Goal: Task Accomplishment & Management: Complete application form

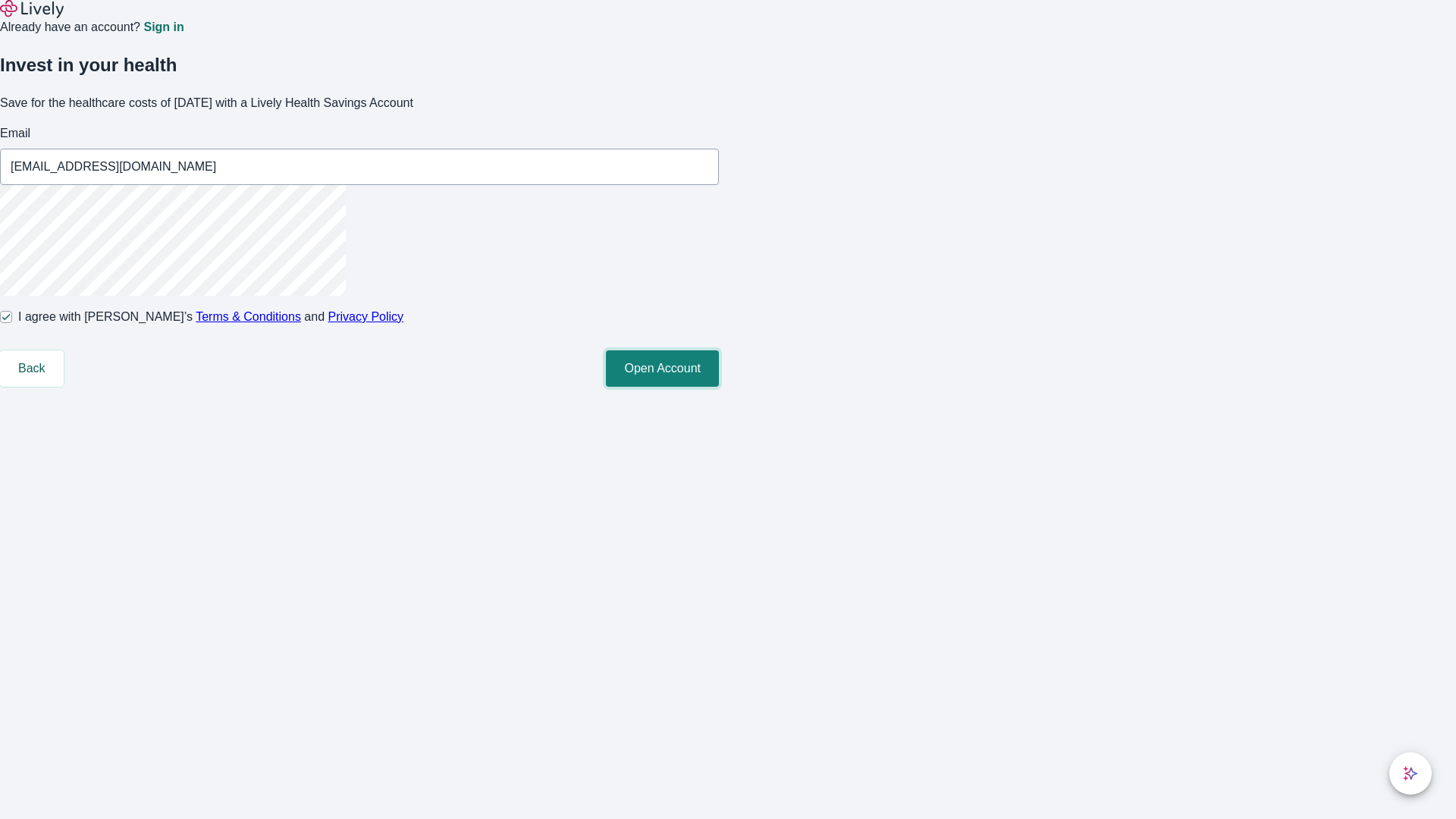
click at [719, 387] on button "Open Account" at bounding box center [662, 369] width 113 height 37
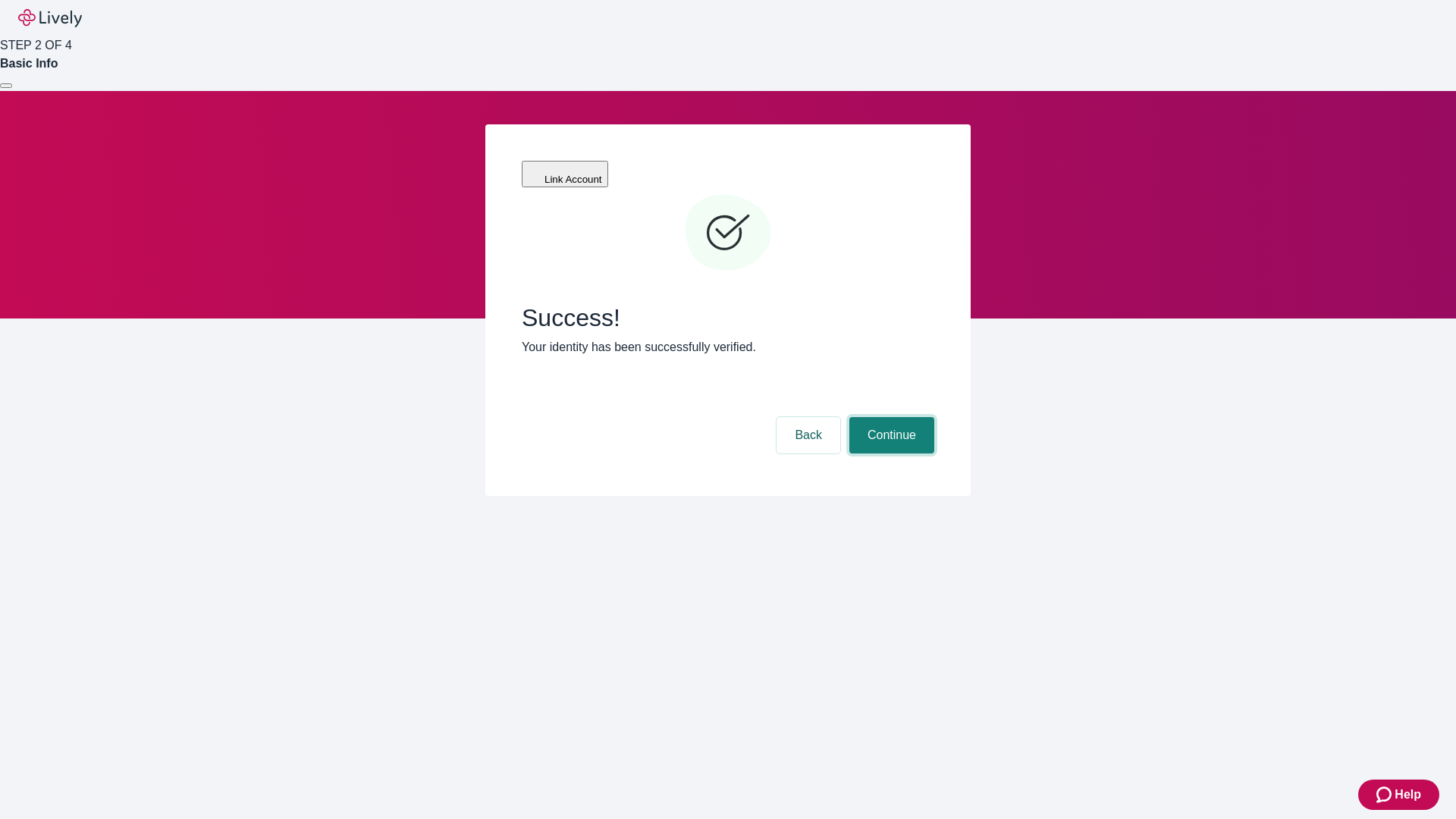
click at [890, 417] on button "Continue" at bounding box center [891, 435] width 85 height 37
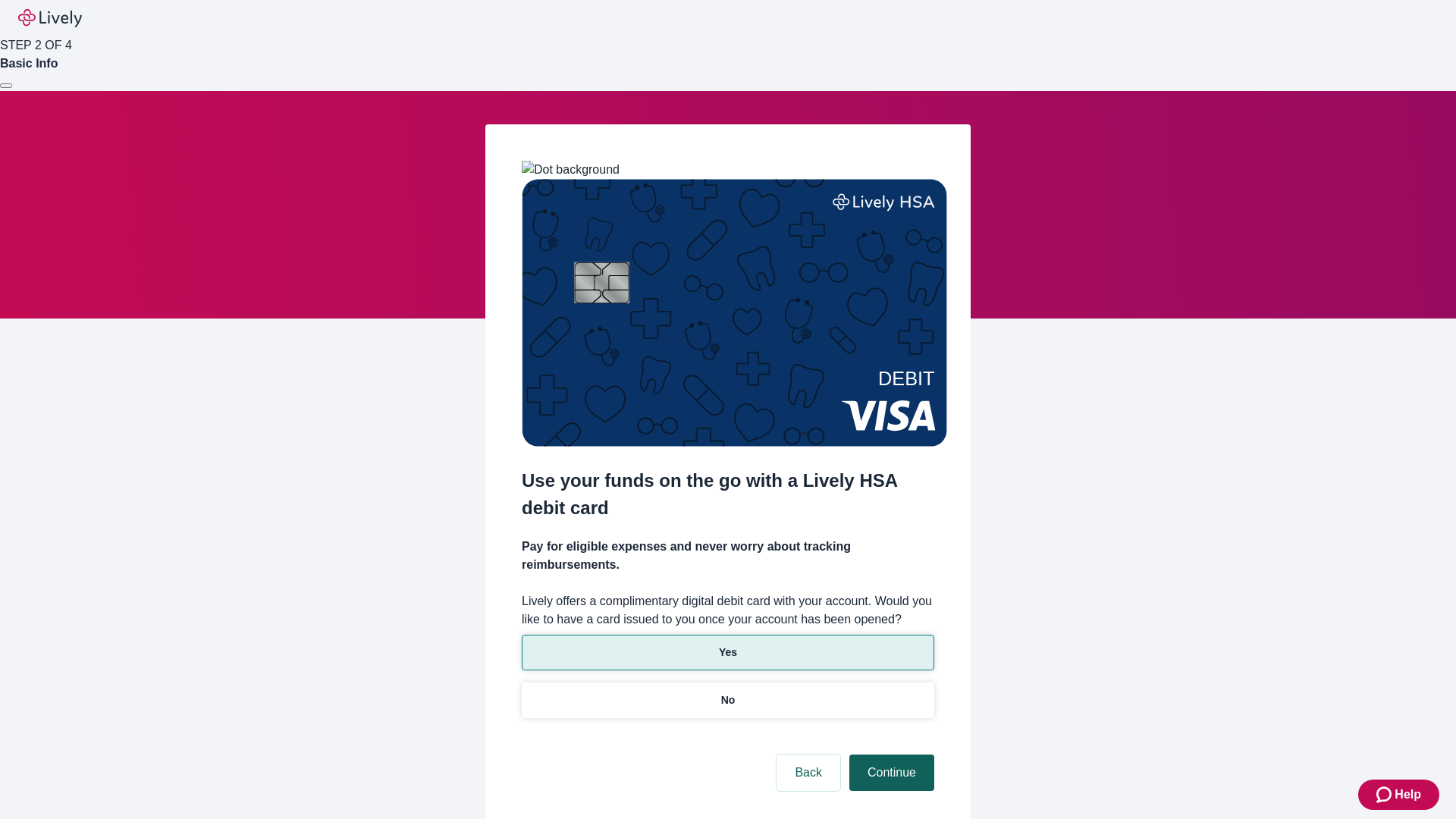
click at [727, 645] on p "Yes" at bounding box center [728, 653] width 18 height 16
click at [890, 755] on button "Continue" at bounding box center [891, 774] width 85 height 37
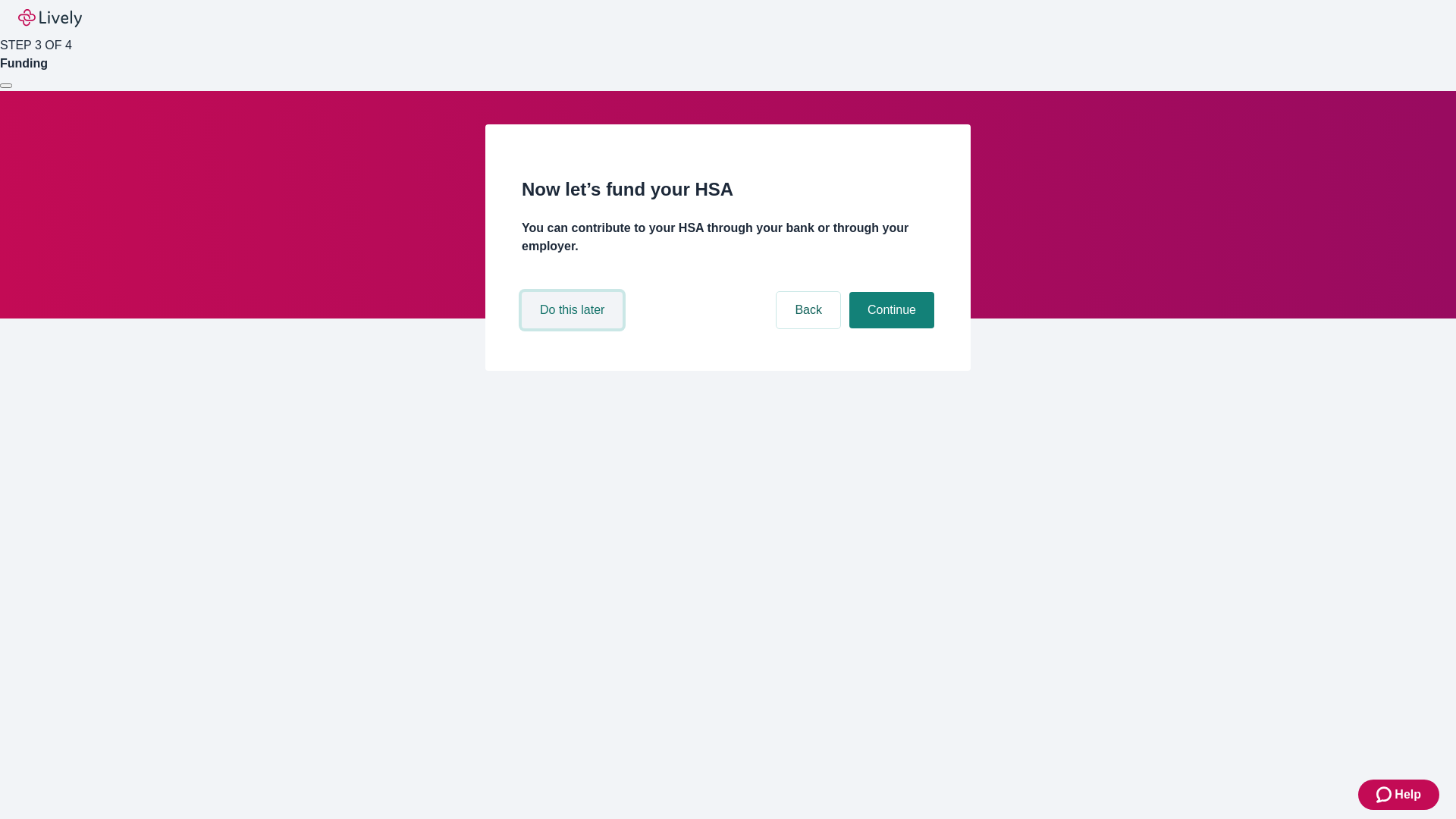
click at [574, 329] on button "Do this later" at bounding box center [572, 310] width 101 height 37
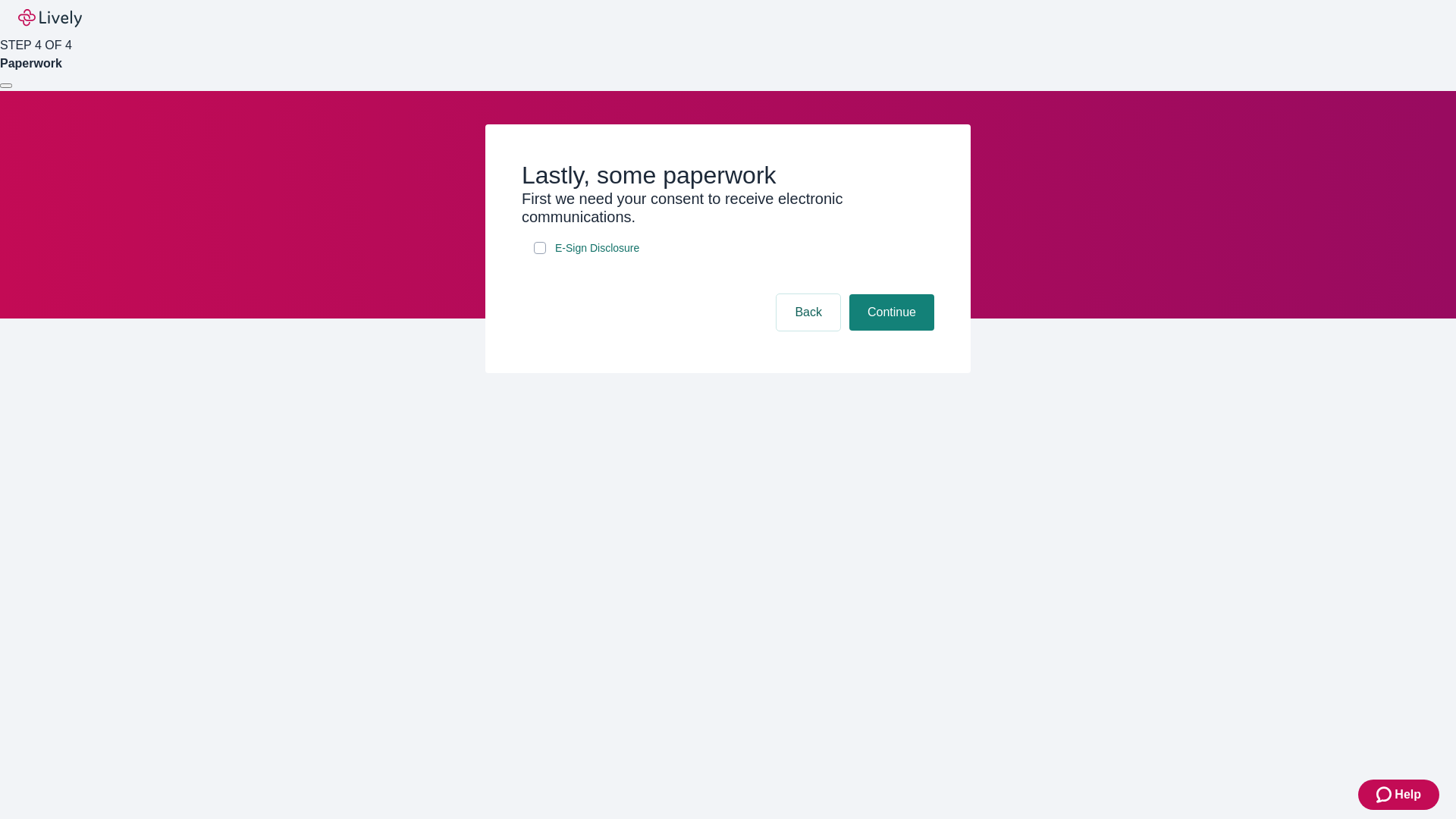
click at [540, 254] on input "E-Sign Disclosure" at bounding box center [540, 248] width 12 height 12
checkbox input "true"
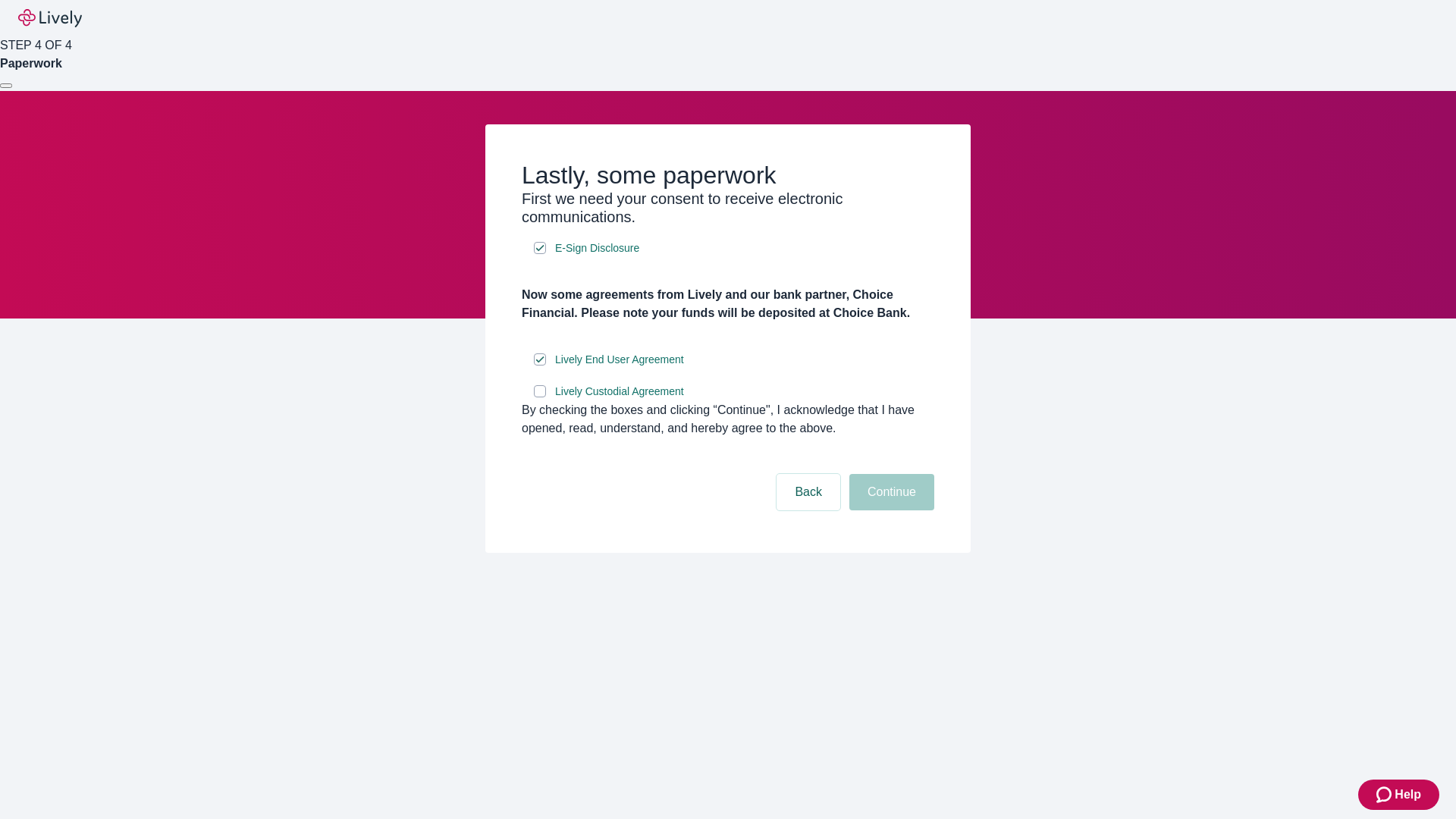
click at [540, 398] on input "Lively Custodial Agreement" at bounding box center [540, 392] width 12 height 12
checkbox input "true"
click at [890, 510] on button "Continue" at bounding box center [891, 492] width 85 height 37
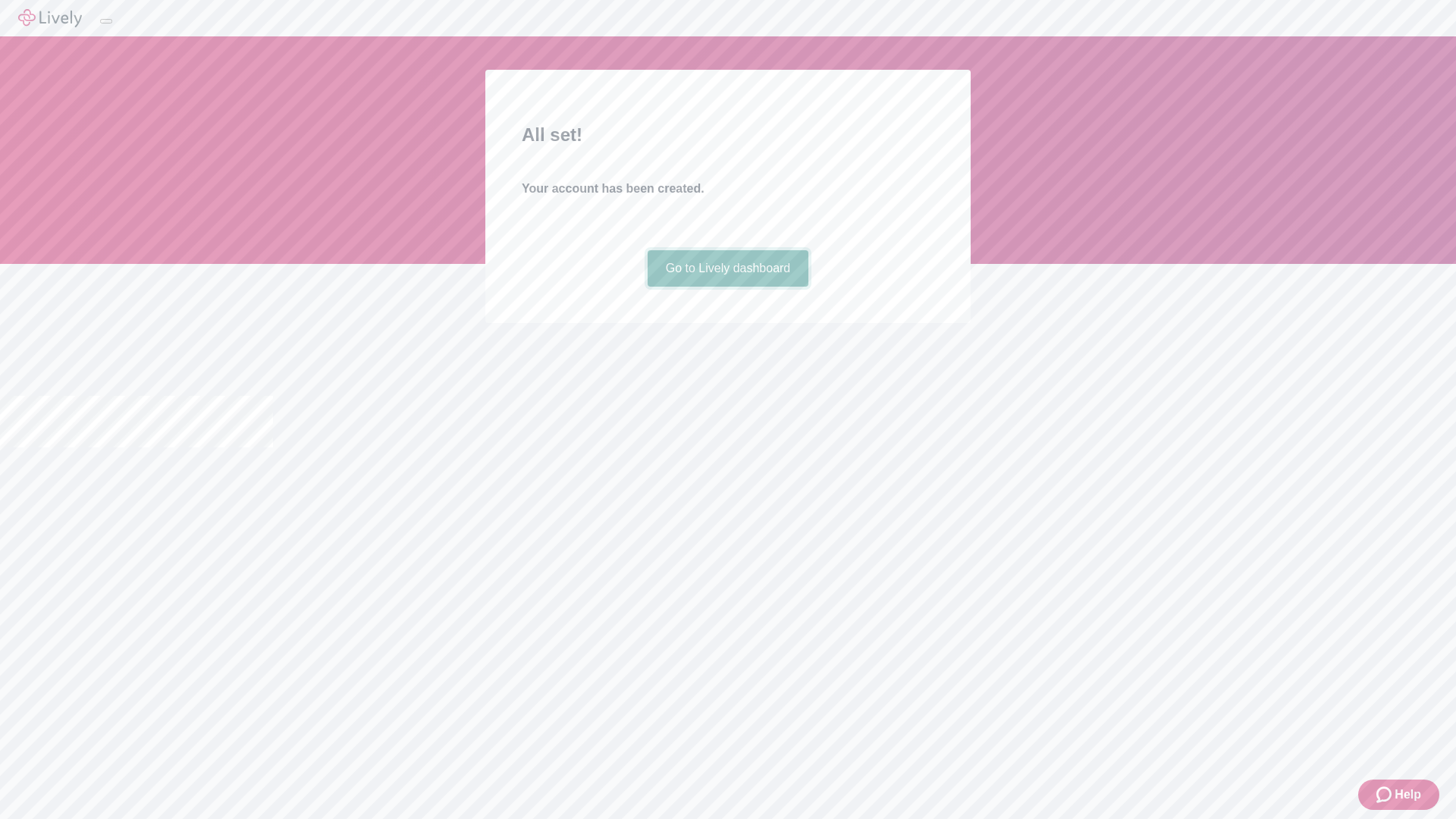
click at [727, 287] on link "Go to Lively dashboard" at bounding box center [728, 268] width 162 height 37
